Goal: Task Accomplishment & Management: Use online tool/utility

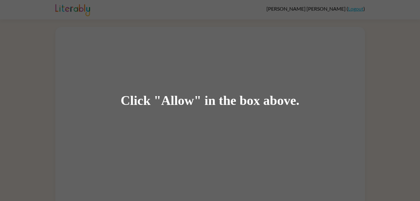
click at [214, 148] on div "Click "Allow" in the box above." at bounding box center [210, 100] width 420 height 201
click at [257, 111] on div "Click "Allow" in the box above." at bounding box center [210, 100] width 420 height 201
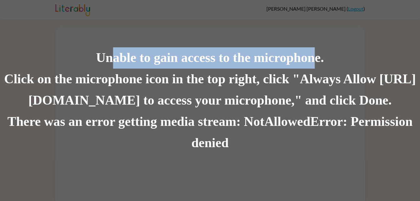
drag, startPoint x: 122, startPoint y: 57, endPoint x: 314, endPoint y: 65, distance: 192.4
click at [314, 65] on div "Unable to gain access to the microphone." at bounding box center [210, 57] width 420 height 21
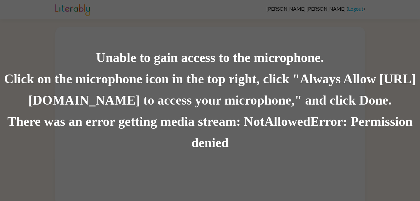
click at [232, 141] on div "There was an error getting media stream: NotAllowedError: Permission denied" at bounding box center [210, 132] width 420 height 43
click at [247, 141] on div "There was an error getting media stream: NotAllowedError: Permission denied" at bounding box center [210, 132] width 420 height 43
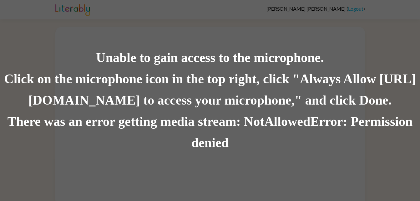
click at [323, 44] on div "Unable to gain access to the microphone. Click on the microphone icon in the to…" at bounding box center [210, 100] width 420 height 201
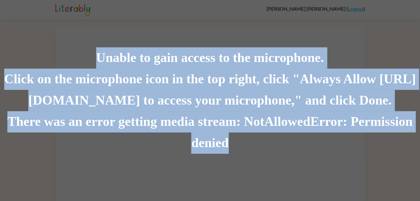
drag, startPoint x: 80, startPoint y: 53, endPoint x: 426, endPoint y: 47, distance: 346.6
click at [420, 47] on html "[PERSON_NAME] ( Logout ) Unable to gain access to the microphone. Click on the …" at bounding box center [210, 103] width 420 height 206
click at [371, 135] on div "There was an error getting media stream: NotAllowedError: Permission denied" at bounding box center [210, 132] width 420 height 43
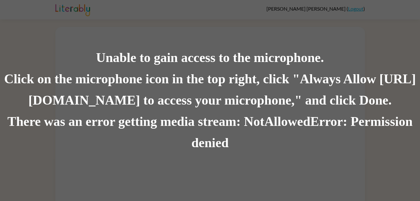
click at [368, 137] on div "There was an error getting media stream: NotAllowedError: Permission denied" at bounding box center [210, 132] width 420 height 43
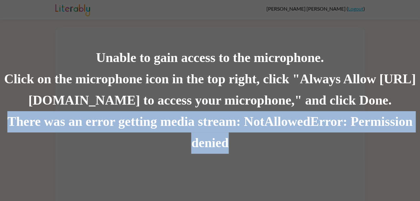
click at [368, 137] on div "There was an error getting media stream: NotAllowedError: Permission denied" at bounding box center [210, 132] width 420 height 43
click at [201, 151] on div "There was an error getting media stream: NotAllowedError: Permission denied" at bounding box center [210, 132] width 420 height 43
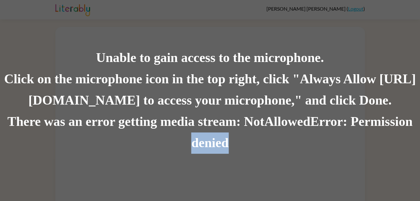
click at [201, 151] on div "There was an error getting media stream: NotAllowedError: Permission denied" at bounding box center [210, 132] width 420 height 43
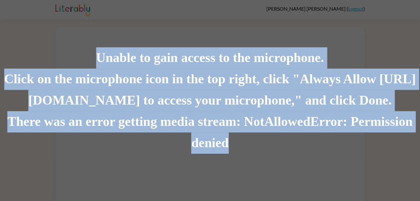
drag, startPoint x: 201, startPoint y: 151, endPoint x: 220, endPoint y: 158, distance: 19.9
click at [220, 158] on div "Unable to gain access to the microphone. Click on the microphone icon in the to…" at bounding box center [210, 100] width 420 height 201
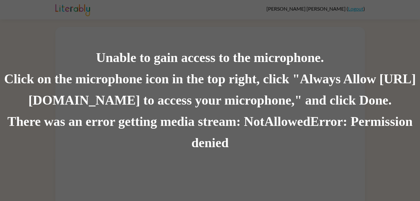
drag, startPoint x: 220, startPoint y: 158, endPoint x: 255, endPoint y: 162, distance: 35.2
click at [255, 162] on div "Unable to gain access to the microphone. Click on the microphone icon in the to…" at bounding box center [210, 100] width 420 height 201
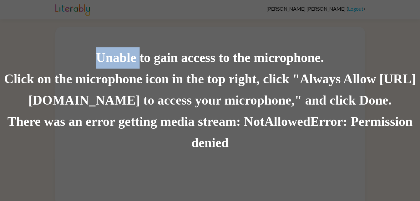
click at [255, 162] on div "Unable to gain access to the microphone. Click on the microphone icon in the to…" at bounding box center [210, 100] width 420 height 201
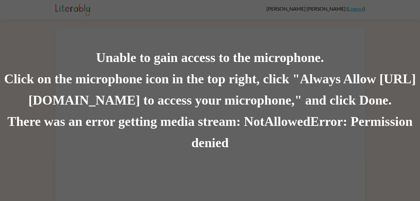
drag, startPoint x: 255, startPoint y: 162, endPoint x: 215, endPoint y: 146, distance: 42.8
click at [215, 146] on div "There was an error getting media stream: NotAllowedError: Permission denied" at bounding box center [210, 132] width 420 height 43
drag, startPoint x: 215, startPoint y: 146, endPoint x: 262, endPoint y: 165, distance: 51.1
click at [262, 165] on div "Unable to gain access to the microphone. Click on the microphone icon in the to…" at bounding box center [210, 100] width 420 height 201
drag, startPoint x: 262, startPoint y: 165, endPoint x: 189, endPoint y: 48, distance: 138.5
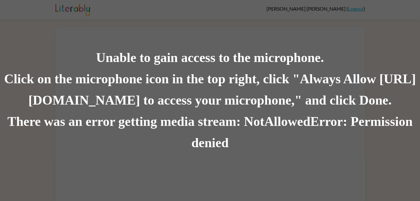
click at [189, 48] on div "Unable to gain access to the microphone." at bounding box center [210, 57] width 420 height 21
click at [319, 130] on div "There was an error getting media stream: NotAllowedError: Permission denied" at bounding box center [210, 132] width 420 height 43
click at [319, 136] on div "There was an error getting media stream: NotAllowedError: Permission denied" at bounding box center [210, 132] width 420 height 43
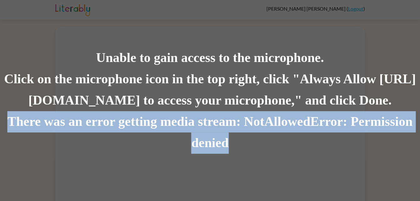
click at [319, 136] on div "There was an error getting media stream: NotAllowedError: Permission denied" at bounding box center [210, 132] width 420 height 43
click at [319, 137] on div "There was an error getting media stream: NotAllowedError: Permission denied" at bounding box center [210, 132] width 420 height 43
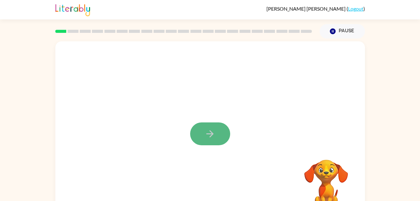
click at [214, 134] on icon "button" at bounding box center [210, 133] width 11 height 11
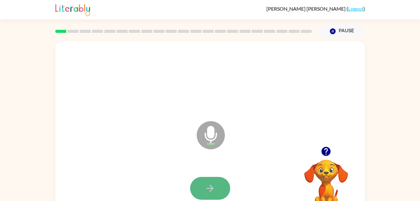
click at [227, 183] on button "button" at bounding box center [210, 188] width 40 height 23
click at [222, 194] on button "button" at bounding box center [210, 188] width 40 height 23
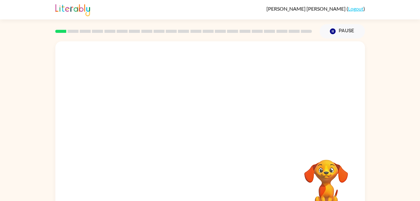
click at [370, 167] on div "Your browser must support playing .mp4 files to use Literably. Please try using…" at bounding box center [210, 130] width 420 height 182
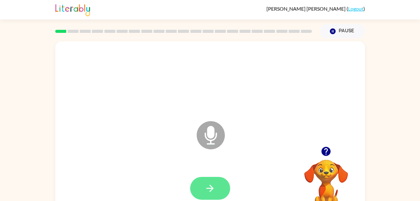
click at [218, 183] on button "button" at bounding box center [210, 188] width 40 height 23
click at [216, 181] on button "button" at bounding box center [210, 188] width 40 height 23
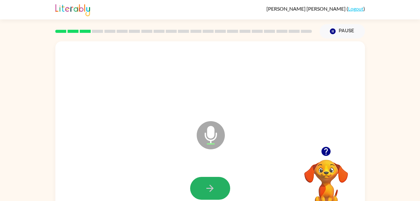
click at [216, 181] on button "button" at bounding box center [210, 188] width 40 height 23
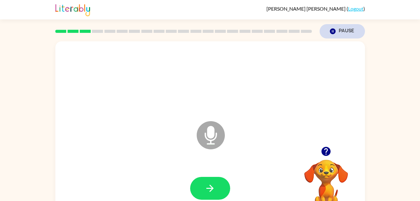
click at [339, 31] on button "Pause Pause" at bounding box center [342, 31] width 45 height 14
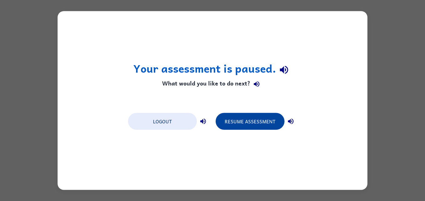
click at [272, 117] on button "Resume Assessment" at bounding box center [250, 121] width 69 height 17
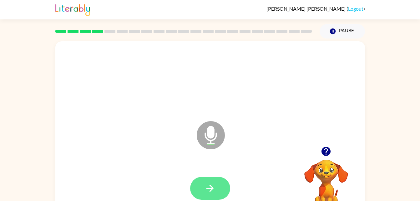
click at [215, 183] on icon "button" at bounding box center [210, 188] width 11 height 11
click at [215, 186] on icon "button" at bounding box center [210, 188] width 11 height 11
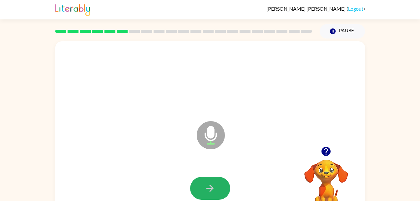
click at [215, 186] on icon "button" at bounding box center [210, 188] width 11 height 11
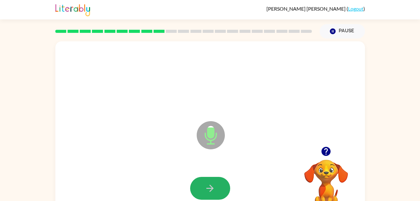
click at [215, 186] on icon "button" at bounding box center [210, 188] width 11 height 11
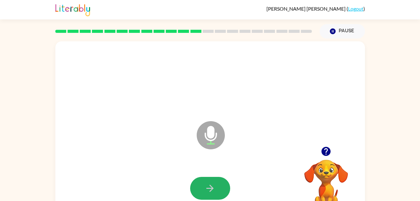
click at [215, 186] on icon "button" at bounding box center [210, 188] width 11 height 11
drag, startPoint x: 215, startPoint y: 186, endPoint x: 147, endPoint y: 178, distance: 68.7
click at [147, 178] on div at bounding box center [210, 188] width 297 height 51
click at [209, 179] on button "button" at bounding box center [210, 188] width 40 height 23
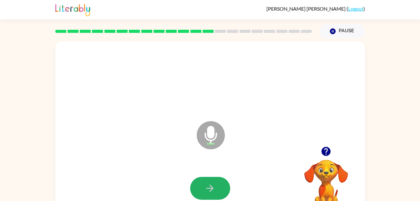
click at [209, 179] on button "button" at bounding box center [210, 188] width 40 height 23
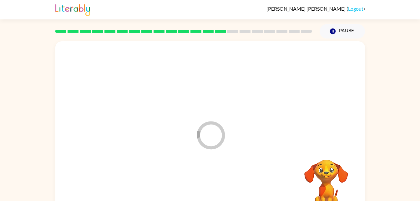
click at [209, 179] on div at bounding box center [210, 188] width 297 height 51
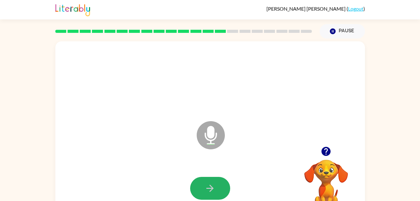
click at [209, 179] on button "button" at bounding box center [210, 188] width 40 height 23
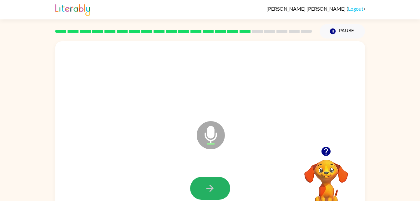
click at [209, 179] on button "button" at bounding box center [210, 188] width 40 height 23
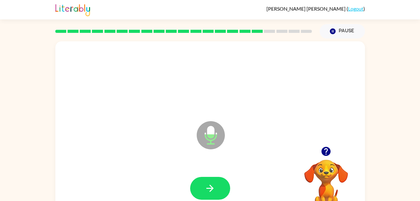
click at [212, 182] on button "button" at bounding box center [210, 188] width 40 height 23
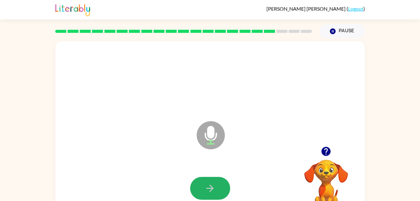
click at [212, 182] on button "button" at bounding box center [210, 188] width 40 height 23
click at [205, 188] on icon "button" at bounding box center [210, 188] width 11 height 11
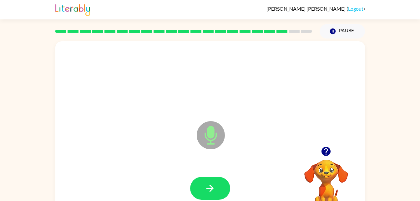
click at [205, 188] on icon "button" at bounding box center [210, 188] width 11 height 11
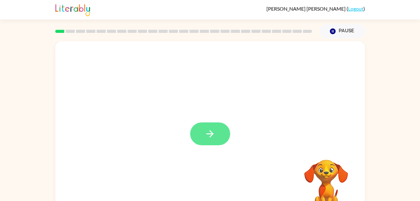
click at [221, 141] on button "button" at bounding box center [210, 133] width 40 height 23
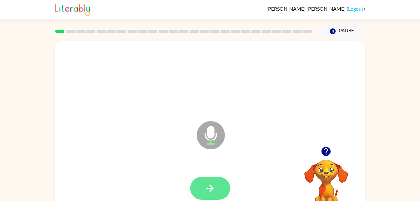
click at [203, 183] on button "button" at bounding box center [210, 188] width 40 height 23
click at [203, 184] on button "button" at bounding box center [210, 188] width 40 height 23
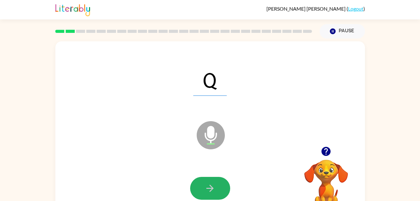
click at [209, 186] on icon "button" at bounding box center [210, 188] width 11 height 11
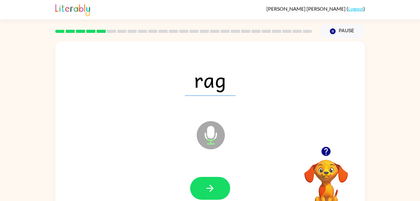
click at [209, 186] on icon "button" at bounding box center [210, 188] width 11 height 11
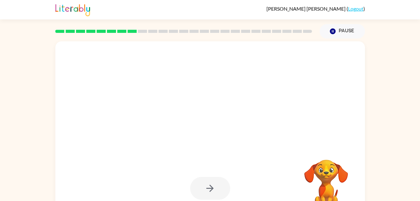
click at [209, 186] on div at bounding box center [210, 188] width 40 height 23
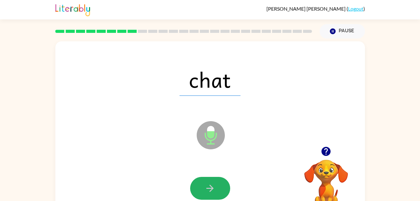
click at [209, 186] on icon "button" at bounding box center [210, 188] width 11 height 11
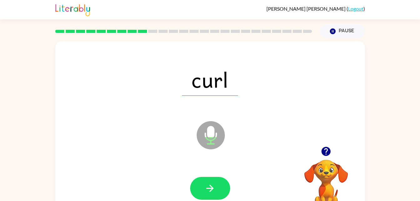
click at [211, 185] on icon "button" at bounding box center [210, 188] width 7 height 7
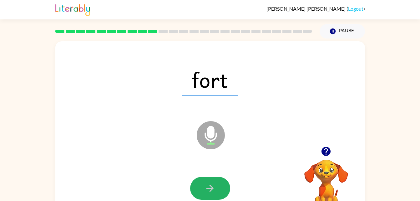
click at [211, 185] on icon "button" at bounding box center [210, 188] width 7 height 7
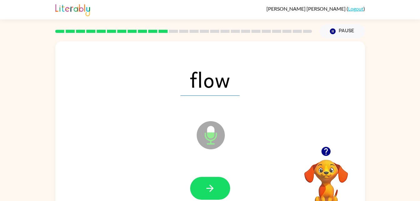
click at [211, 185] on icon "button" at bounding box center [210, 188] width 7 height 7
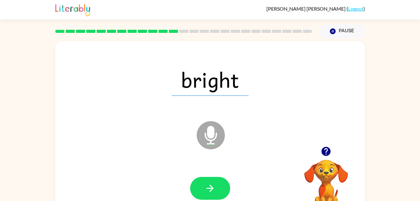
click at [211, 185] on icon "button" at bounding box center [210, 188] width 7 height 7
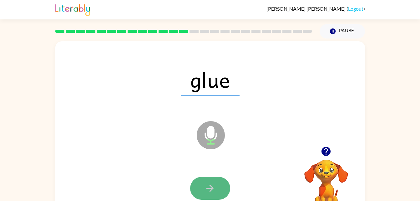
click at [218, 182] on button "button" at bounding box center [210, 188] width 40 height 23
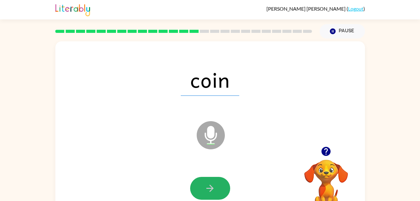
click at [218, 182] on button "button" at bounding box center [210, 188] width 40 height 23
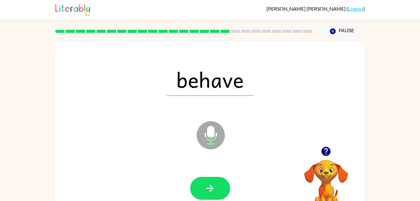
click at [219, 185] on button "button" at bounding box center [210, 188] width 40 height 23
drag, startPoint x: 219, startPoint y: 185, endPoint x: 224, endPoint y: 188, distance: 6.3
click at [224, 188] on button "button" at bounding box center [210, 188] width 40 height 23
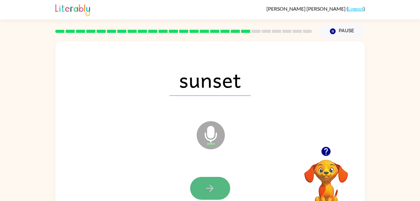
click at [229, 191] on button "button" at bounding box center [210, 188] width 40 height 23
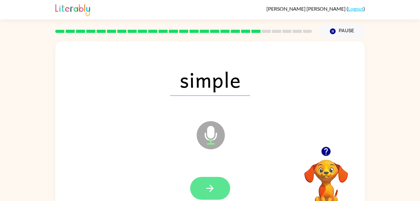
click at [215, 183] on icon "button" at bounding box center [210, 188] width 11 height 11
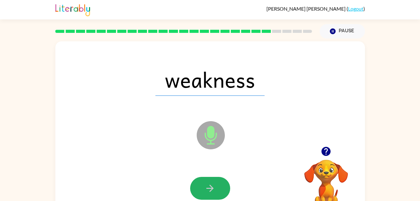
click at [215, 183] on icon "button" at bounding box center [210, 188] width 11 height 11
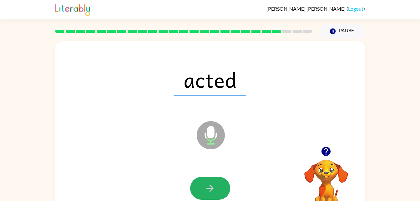
click at [214, 182] on button "button" at bounding box center [210, 188] width 40 height 23
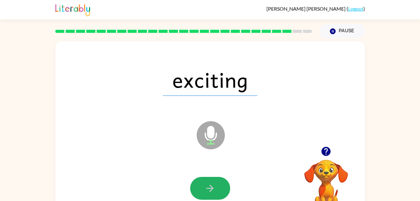
click at [214, 182] on button "button" at bounding box center [210, 188] width 40 height 23
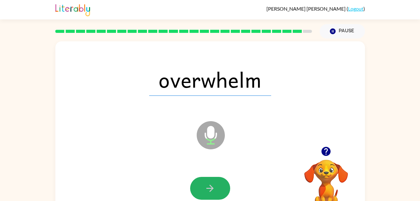
click at [214, 182] on button "button" at bounding box center [210, 188] width 40 height 23
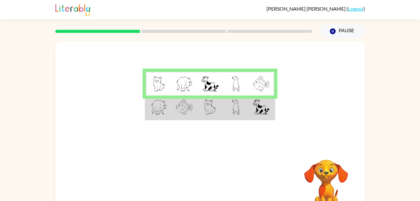
click at [251, 113] on td at bounding box center [262, 107] width 26 height 24
click at [224, 107] on td at bounding box center [236, 107] width 26 height 24
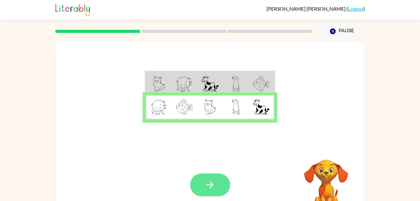
click at [215, 190] on icon "button" at bounding box center [210, 184] width 11 height 11
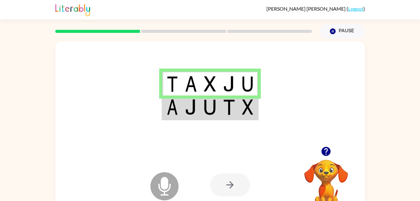
drag, startPoint x: 230, startPoint y: 114, endPoint x: 178, endPoint y: 109, distance: 52.6
click at [178, 109] on img at bounding box center [172, 107] width 11 height 16
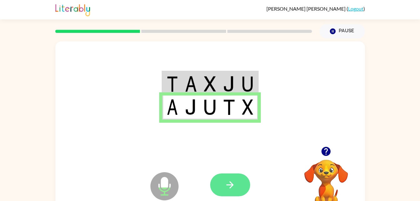
click at [234, 189] on icon "button" at bounding box center [230, 184] width 11 height 11
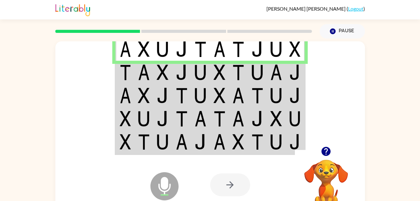
click at [180, 69] on img at bounding box center [182, 72] width 12 height 16
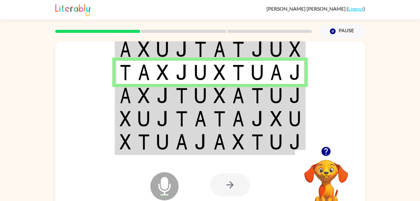
click at [162, 105] on td at bounding box center [162, 95] width 19 height 23
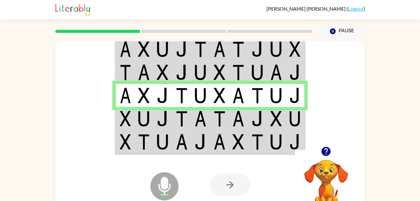
click at [177, 113] on img at bounding box center [182, 119] width 12 height 16
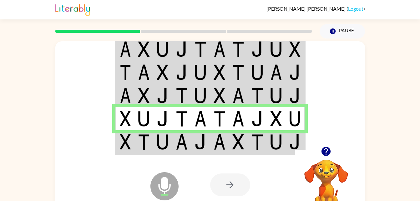
click at [194, 146] on td at bounding box center [200, 142] width 19 height 24
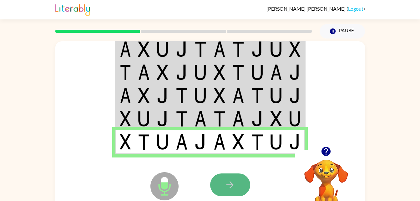
click at [242, 178] on button "button" at bounding box center [230, 184] width 40 height 23
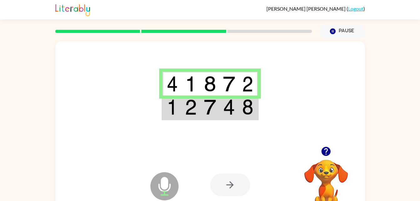
click at [230, 116] on td at bounding box center [229, 107] width 19 height 24
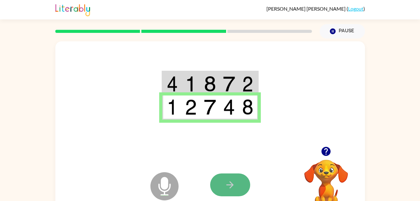
click at [237, 178] on button "button" at bounding box center [230, 184] width 40 height 23
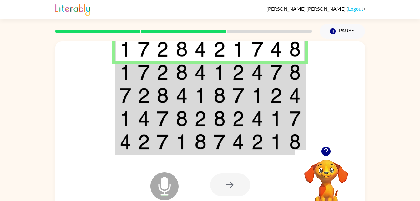
click at [241, 71] on img at bounding box center [239, 72] width 12 height 16
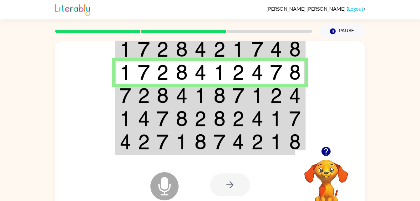
click at [235, 98] on img at bounding box center [239, 96] width 12 height 16
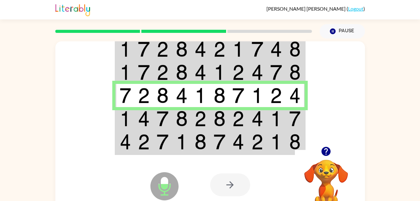
click at [228, 120] on td at bounding box center [219, 118] width 19 height 23
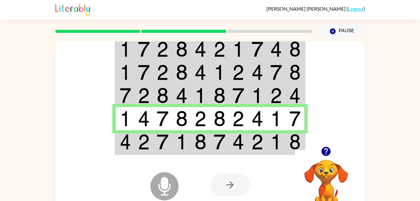
click at [224, 142] on img at bounding box center [220, 142] width 12 height 16
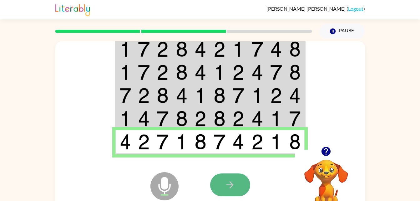
click at [245, 192] on button "button" at bounding box center [230, 184] width 40 height 23
